Goal: Task Accomplishment & Management: Use online tool/utility

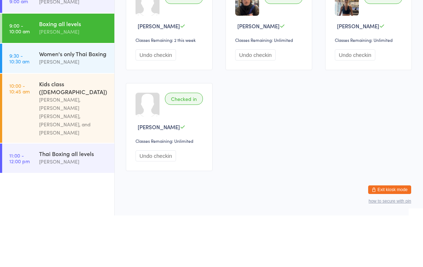
click at [82, 131] on div "Kids class ([DEMOGRAPHIC_DATA])" at bounding box center [73, 139] width 69 height 16
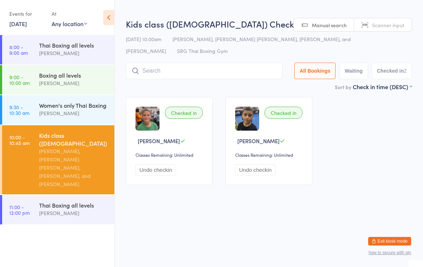
click at [222, 69] on input "search" at bounding box center [204, 71] width 157 height 16
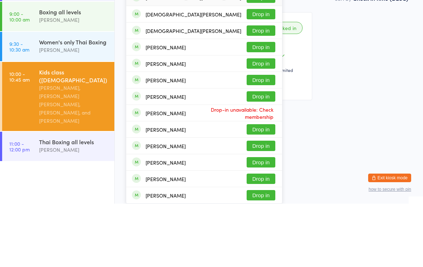
type input "[DEMOGRAPHIC_DATA][PERSON_NAME]"
click at [263, 56] on button "Drop in" at bounding box center [260, 61] width 29 height 10
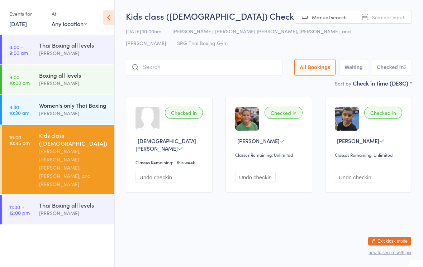
click at [31, 109] on link "9:30 - 10:30 am Women's only Thai Boxing [PERSON_NAME]" at bounding box center [58, 109] width 112 height 29
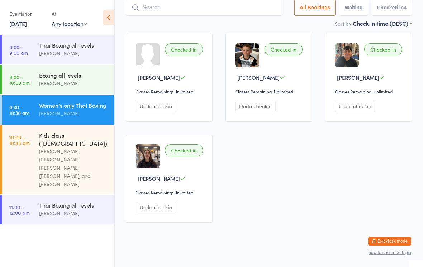
click at [161, 16] on input "search" at bounding box center [204, 7] width 157 height 16
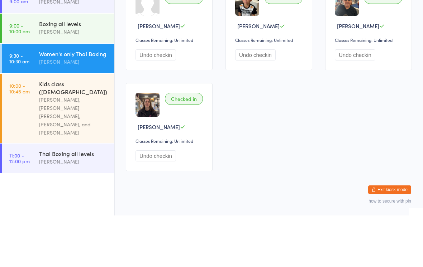
type input "Ruby"
click at [257, 18] on button "Drop in" at bounding box center [260, 19] width 29 height 10
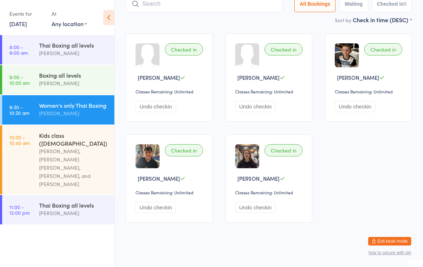
click at [151, 11] on input "search" at bounding box center [204, 4] width 157 height 16
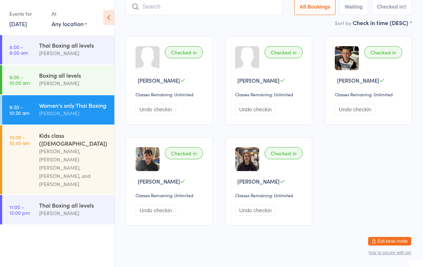
scroll to position [48, 0]
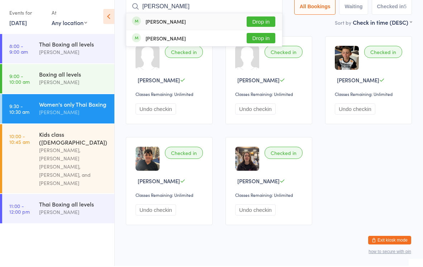
type input "[PERSON_NAME]"
click at [253, 19] on button "Drop in" at bounding box center [260, 23] width 29 height 10
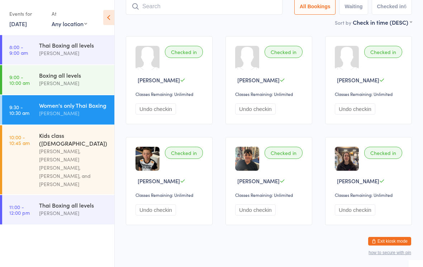
click at [191, 14] on input "search" at bounding box center [204, 6] width 157 height 16
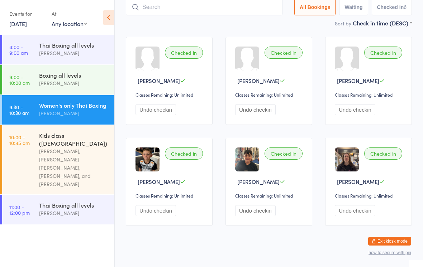
scroll to position [48, 0]
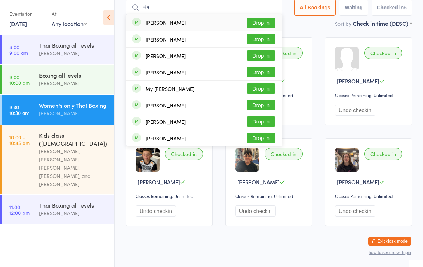
type input "Ha"
click at [159, 39] on div "[PERSON_NAME]" at bounding box center [165, 40] width 40 height 6
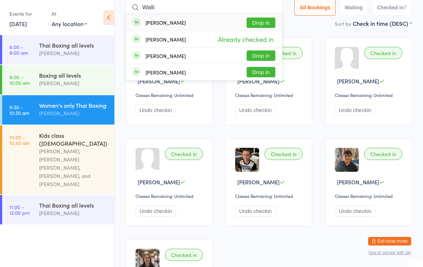
type input "Walli"
click at [262, 19] on button "Drop in" at bounding box center [260, 23] width 29 height 10
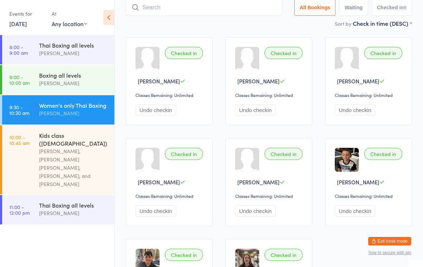
click at [44, 201] on div "Thai Boxing all levels" at bounding box center [73, 205] width 69 height 8
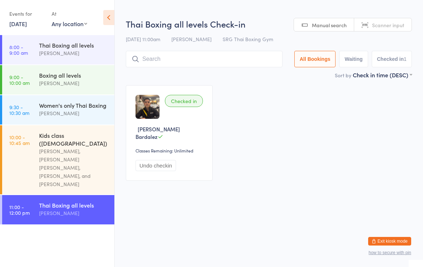
click at [158, 59] on input "search" at bounding box center [204, 59] width 157 height 16
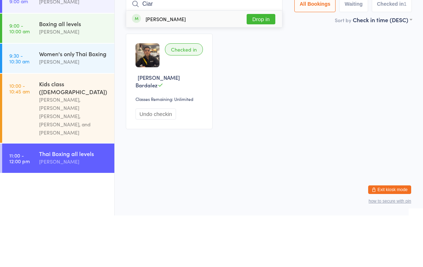
type input "Ciar"
click at [175, 68] on div "[PERSON_NAME]" at bounding box center [165, 71] width 40 height 6
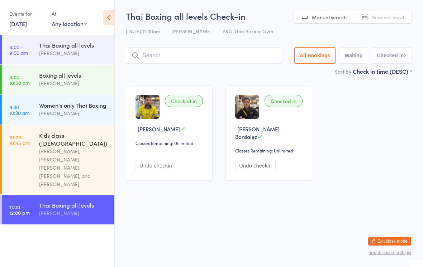
click at [238, 58] on input "search" at bounding box center [204, 55] width 157 height 16
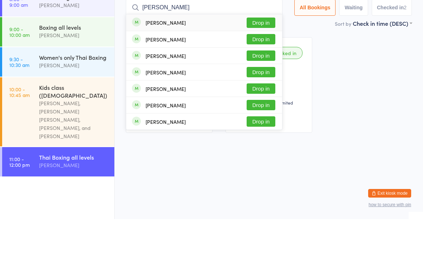
type input "[PERSON_NAME]"
click at [261, 82] on button "Drop in" at bounding box center [260, 87] width 29 height 10
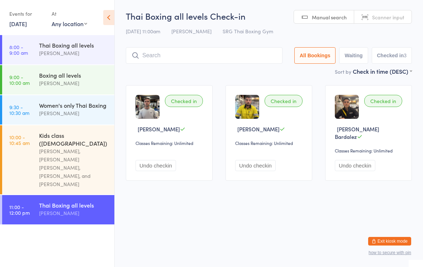
click at [192, 59] on input "search" at bounding box center [204, 55] width 157 height 16
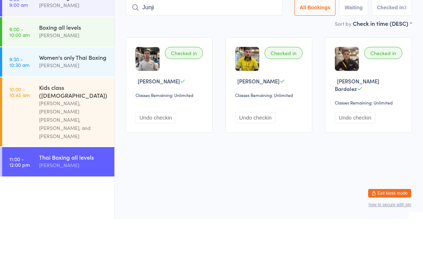
type input "Junjie"
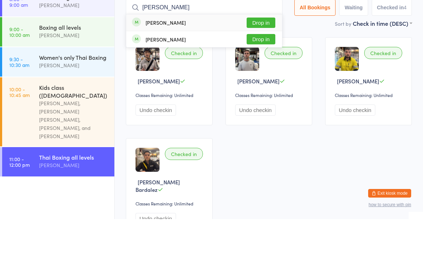
type input "[PERSON_NAME]"
click at [257, 66] on button "Drop in" at bounding box center [260, 71] width 29 height 10
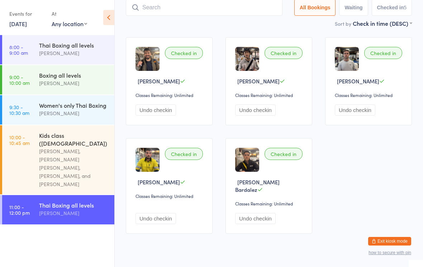
click at [145, 8] on input "search" at bounding box center [204, 7] width 157 height 16
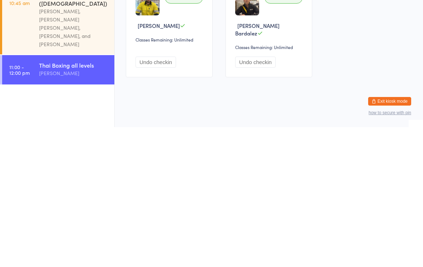
scroll to position [0, 0]
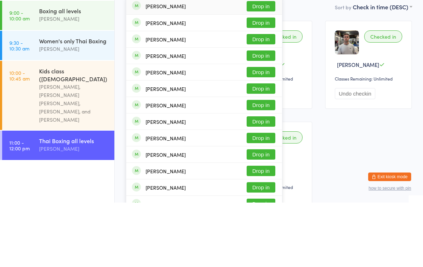
type input "[PERSON_NAME]"
click at [255, 164] on button "Drop in" at bounding box center [260, 169] width 29 height 10
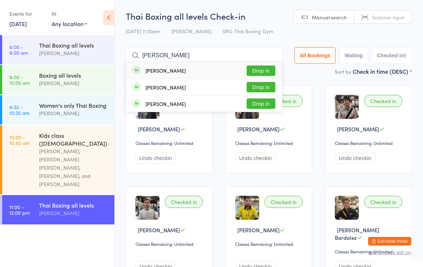
type input "[PERSON_NAME]"
click at [260, 68] on button "Drop in" at bounding box center [260, 71] width 29 height 10
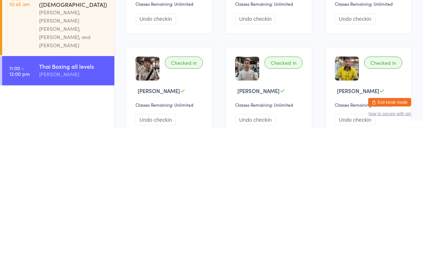
click at [86, 195] on div "Thai Boxing all levels [PERSON_NAME]" at bounding box center [76, 209] width 75 height 28
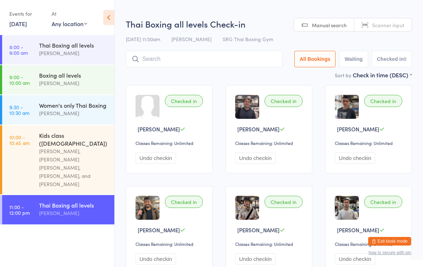
click at [225, 55] on input "search" at bounding box center [204, 59] width 157 height 16
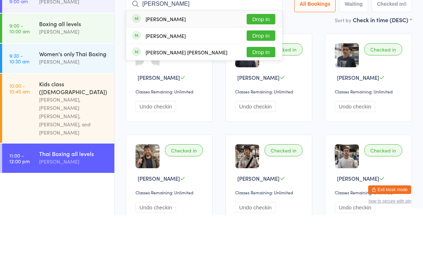
type input "[PERSON_NAME]"
click at [263, 66] on button "Drop in" at bounding box center [260, 71] width 29 height 10
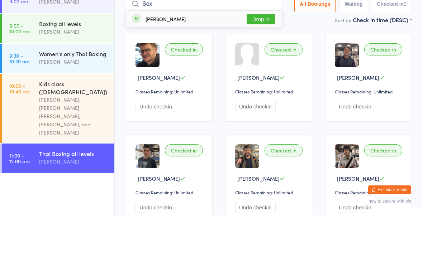
type input "Sex"
click at [264, 66] on button "Drop in" at bounding box center [260, 71] width 29 height 10
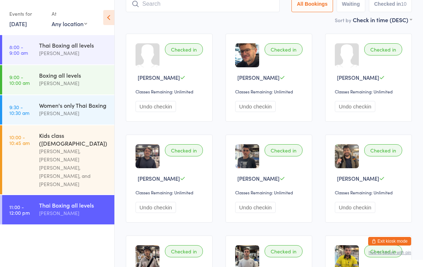
scroll to position [52, 0]
click at [177, 3] on input "search" at bounding box center [203, 3] width 154 height 16
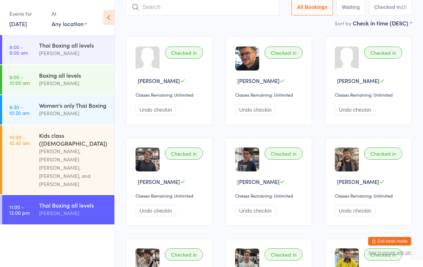
scroll to position [48, 0]
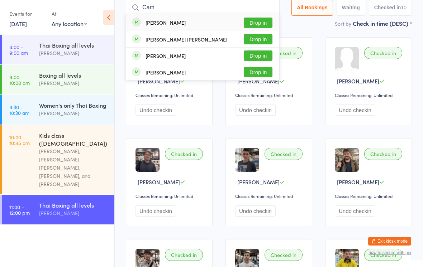
type input "Cam"
click at [263, 24] on button "Drop in" at bounding box center [258, 23] width 29 height 10
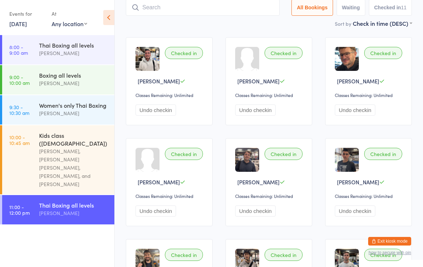
click at [198, 9] on input "search" at bounding box center [203, 7] width 154 height 16
type input "[PERSON_NAME]"
click at [259, 25] on button "Drop in" at bounding box center [258, 23] width 29 height 10
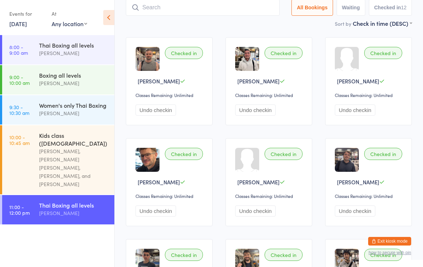
click at [148, 2] on input "search" at bounding box center [203, 7] width 154 height 16
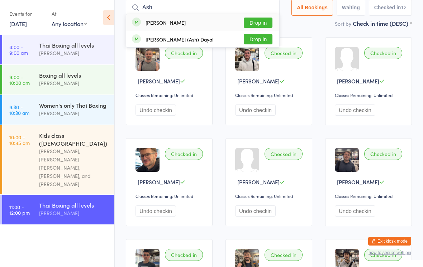
type input "Ash"
click at [253, 42] on button "Drop in" at bounding box center [258, 39] width 29 height 10
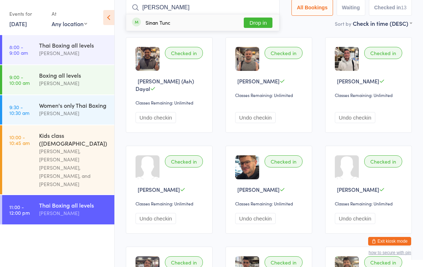
scroll to position [47, 0]
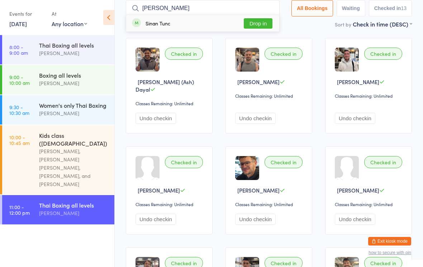
type input "[PERSON_NAME]"
click at [257, 19] on button "Drop in" at bounding box center [258, 23] width 29 height 10
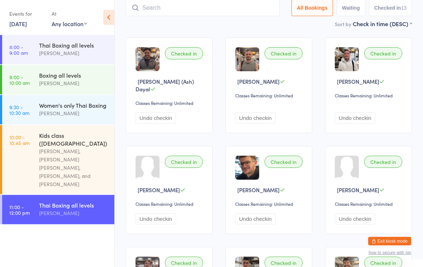
scroll to position [48, 0]
